Goal: Information Seeking & Learning: Learn about a topic

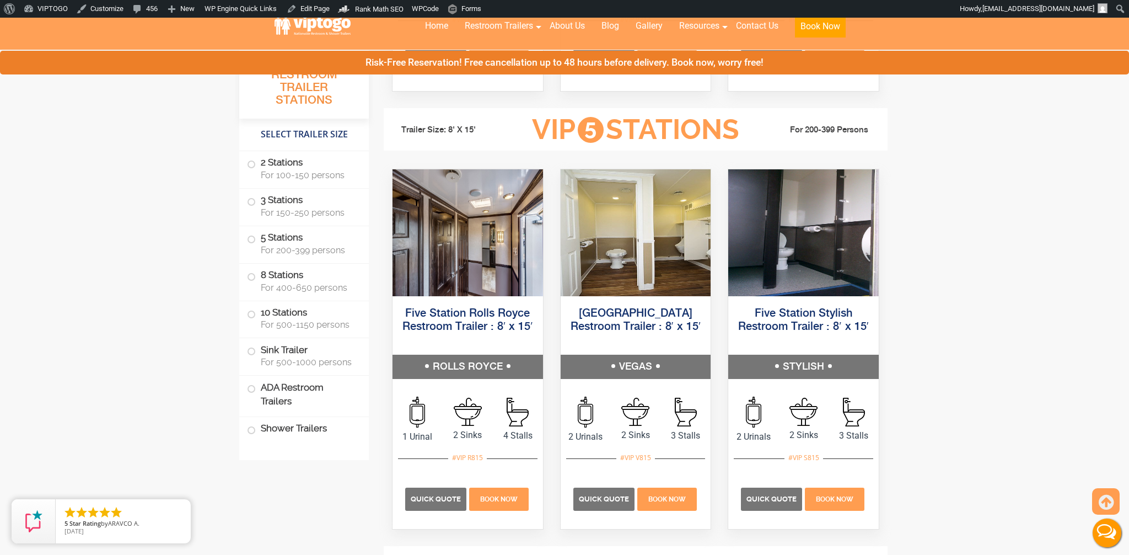
scroll to position [1620, 0]
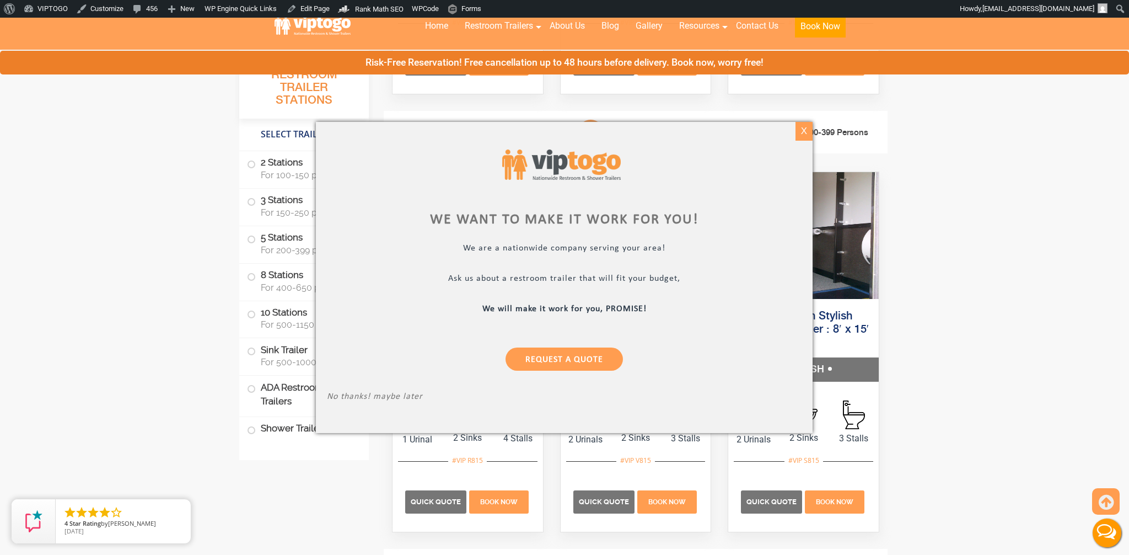
click at [801, 131] on div "X" at bounding box center [804, 131] width 17 height 19
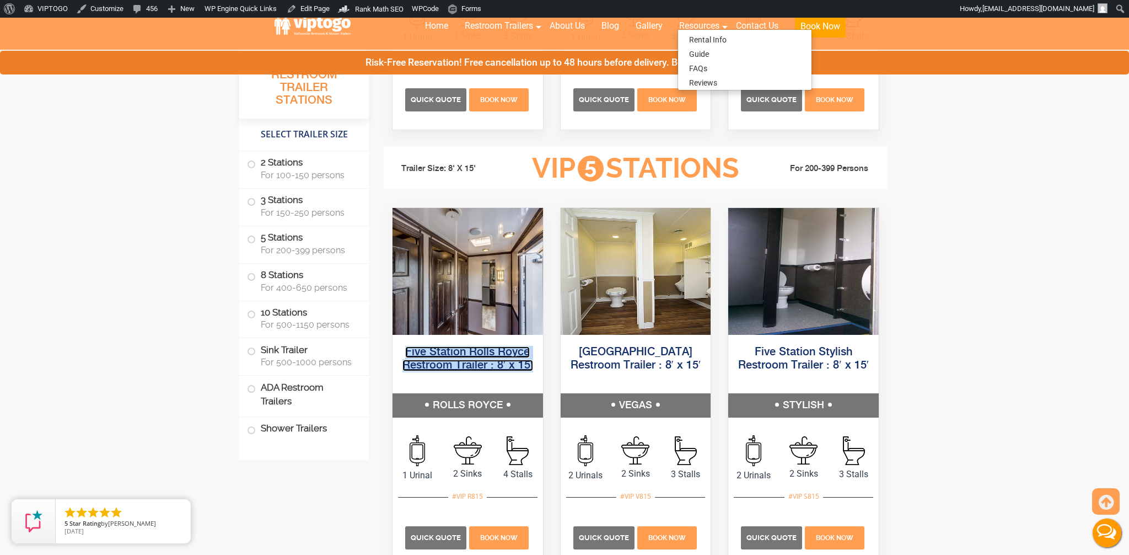
scroll to position [1586, 0]
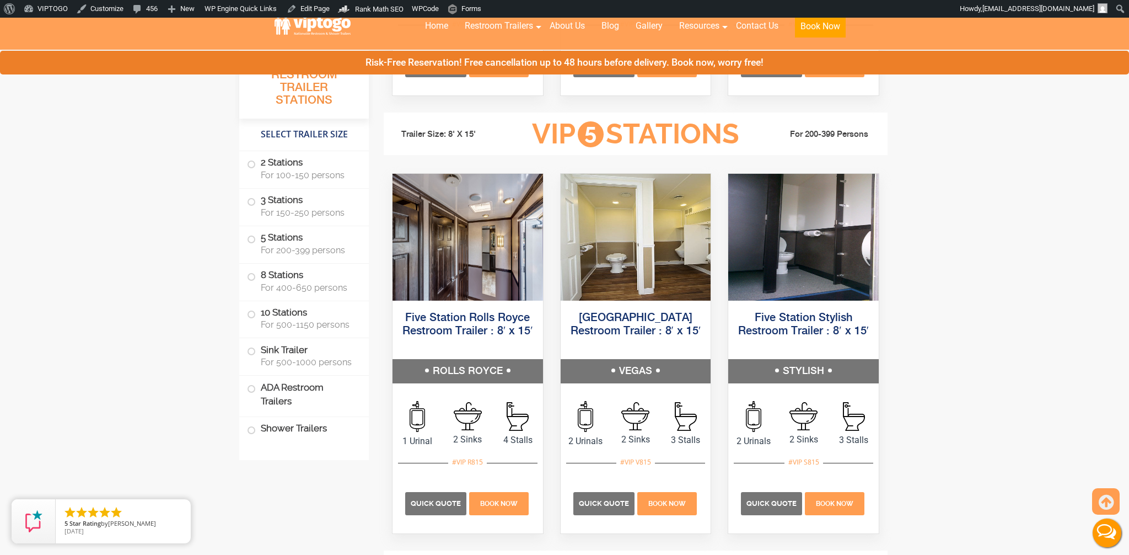
scroll to position [1620, 0]
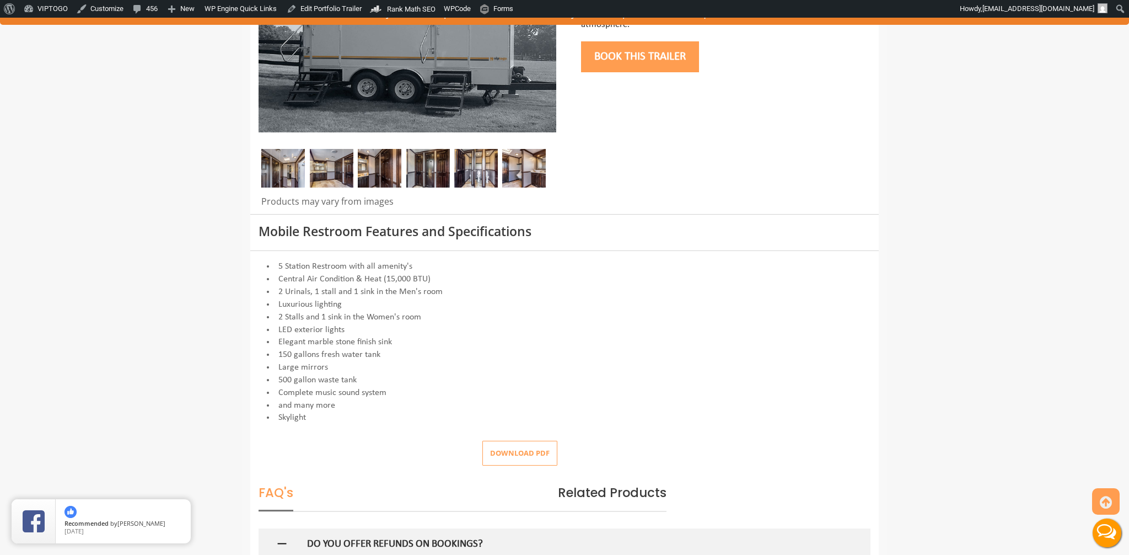
scroll to position [294, 0]
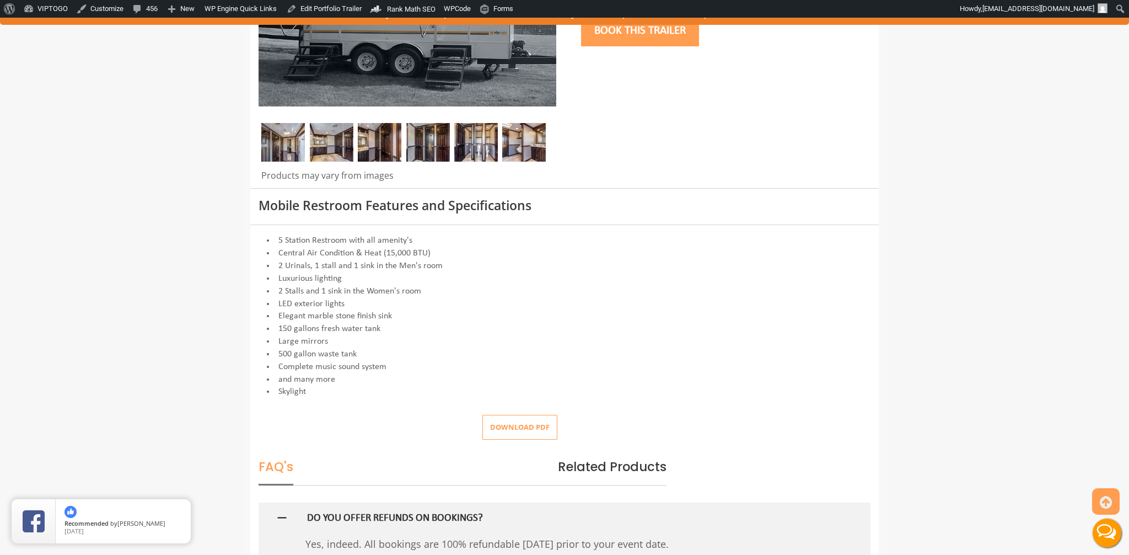
drag, startPoint x: 311, startPoint y: 398, endPoint x: 264, endPoint y: 234, distance: 170.4
click at [264, 234] on div "5 Station Restroom with all amenity's Central Air Condition & Heat (15,000 BTU)…" at bounding box center [565, 316] width 612 height 164
copy div
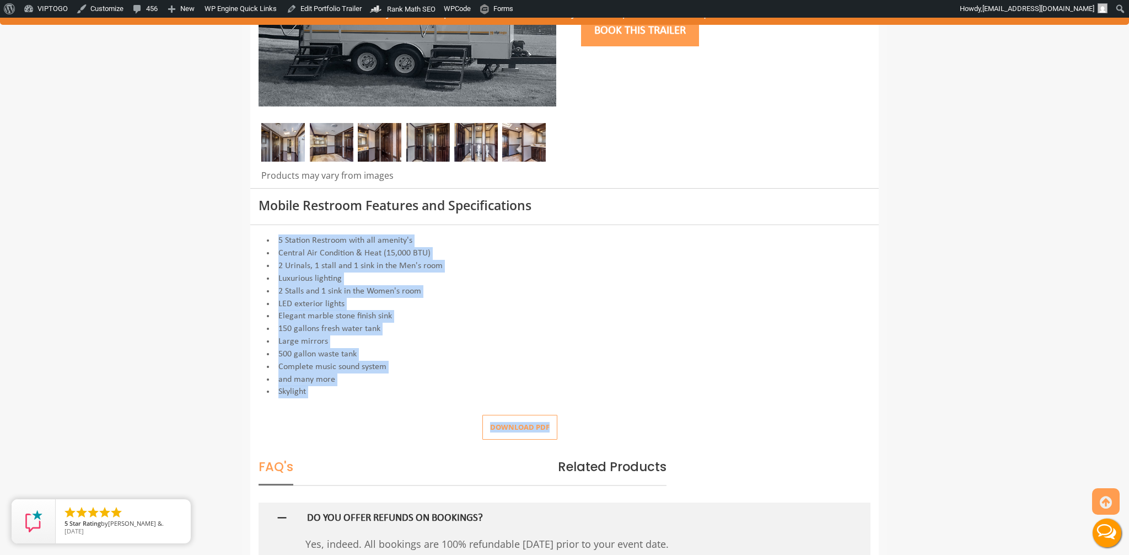
copy div "5 Station Restroom with all amenity's Central Air Condition & Heat (15,000 BTU)…"
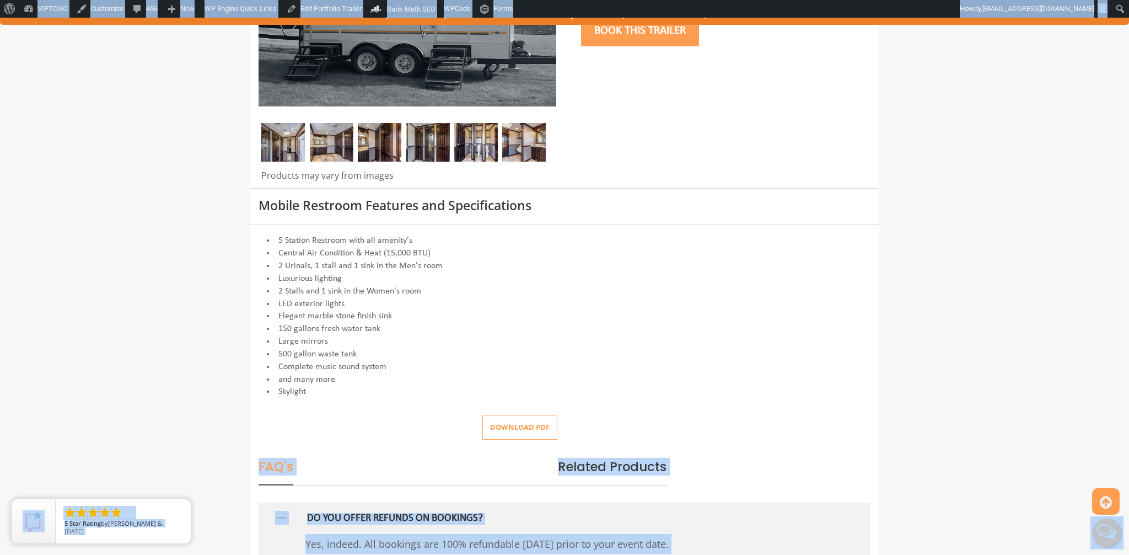
drag, startPoint x: 277, startPoint y: 238, endPoint x: 330, endPoint y: 405, distance: 175.1
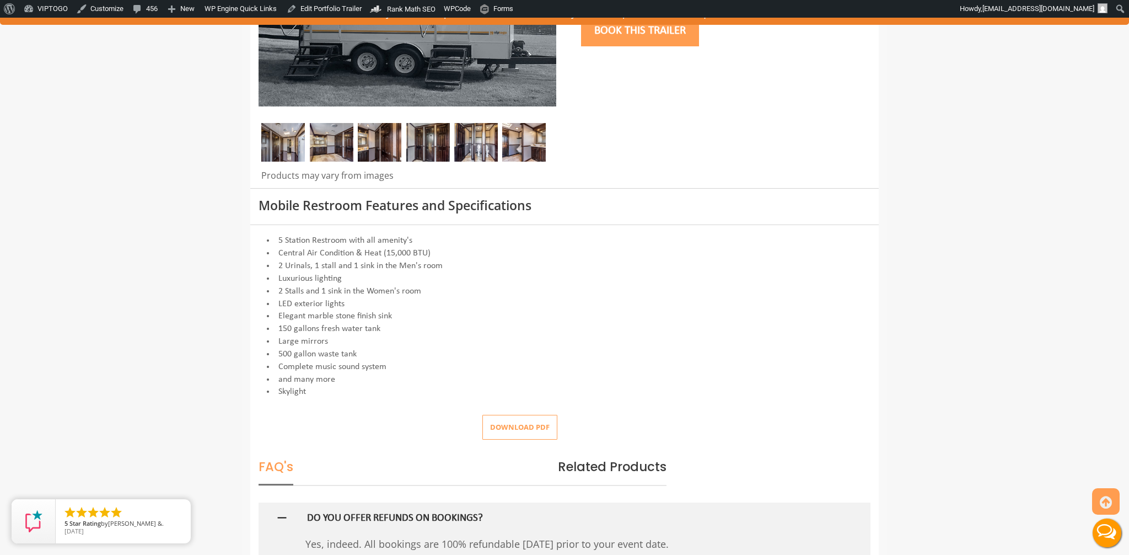
click at [277, 254] on li "Central Air Condition & Heat (15,000 BTU)" at bounding box center [565, 253] width 612 height 13
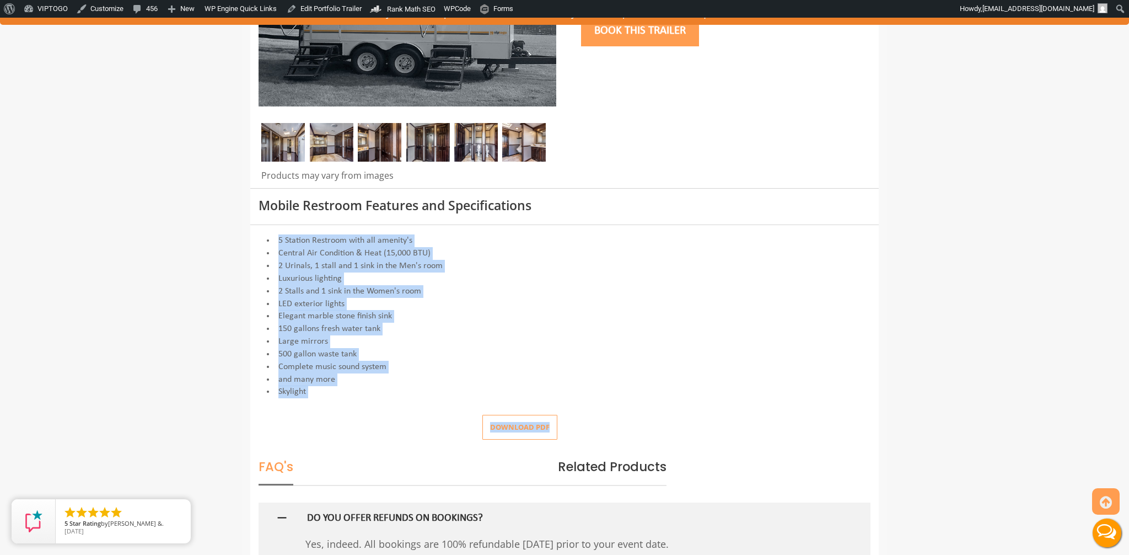
copy div "5 Station Restroom with all amenity's Central Air Condition & Heat (15,000 BTU)…"
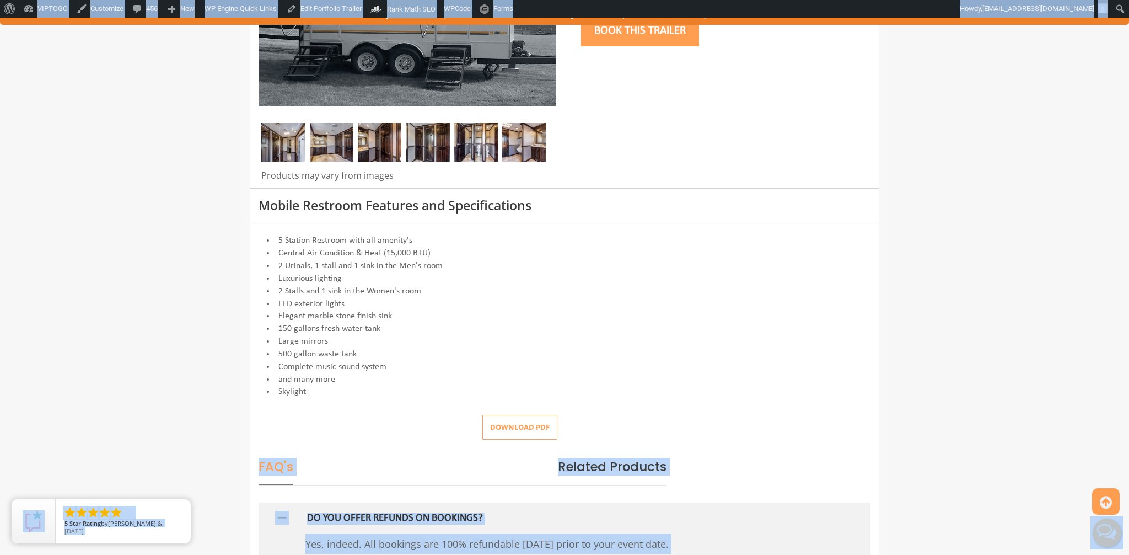
drag, startPoint x: 278, startPoint y: 234, endPoint x: 329, endPoint y: 401, distance: 174.8
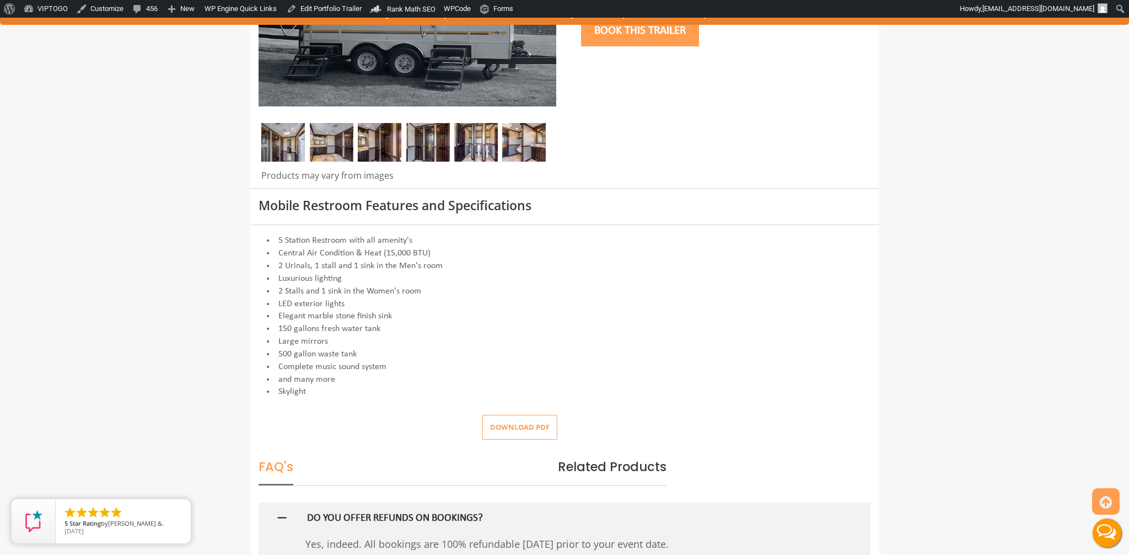
click at [709, 115] on div at bounding box center [564, 32] width 629 height 312
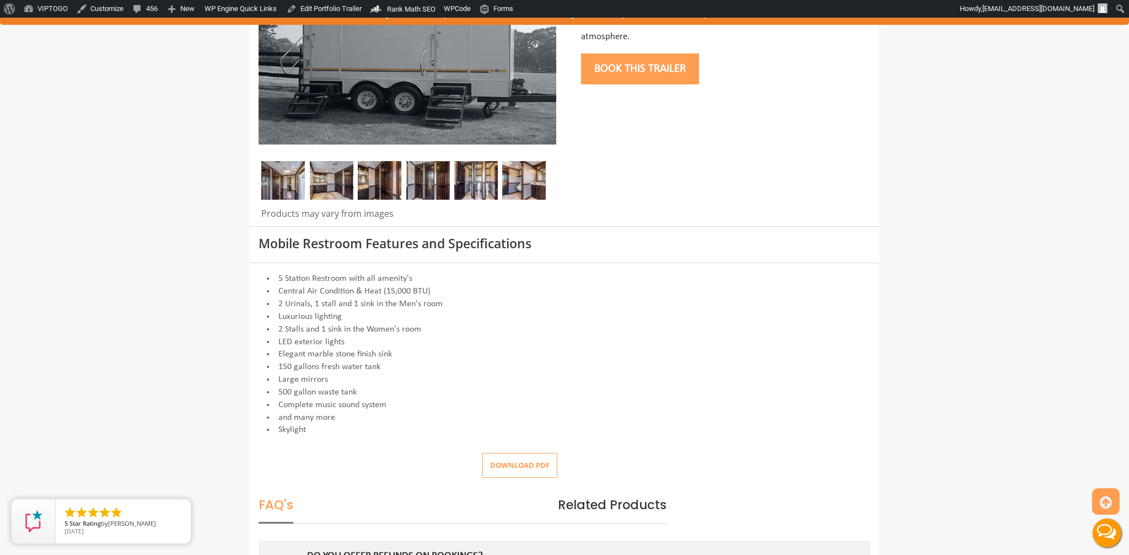
scroll to position [0, 0]
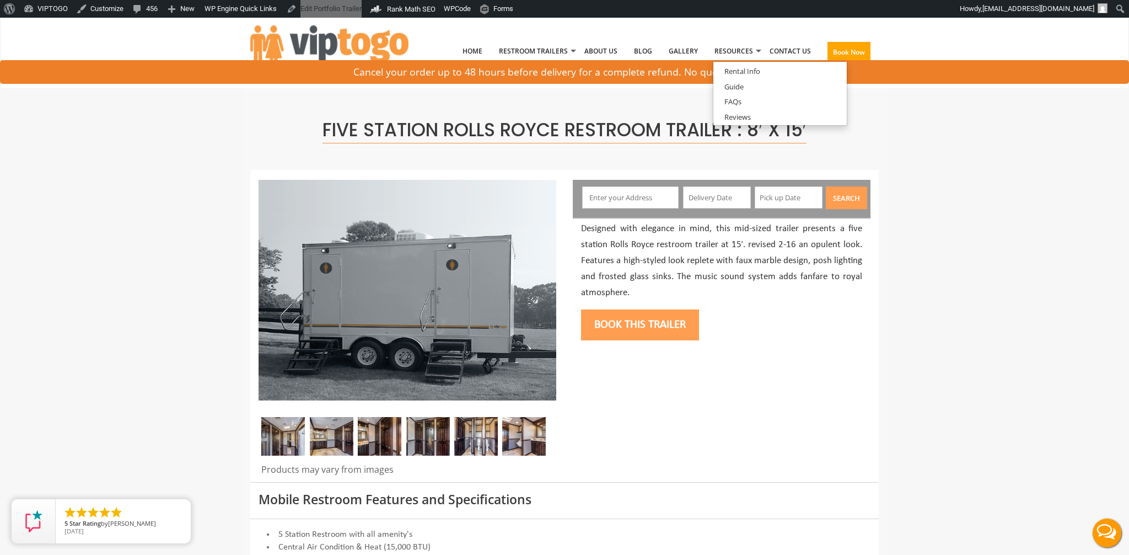
drag, startPoint x: 433, startPoint y: 328, endPoint x: 440, endPoint y: 328, distance: 6.6
